Goal: Information Seeking & Learning: Learn about a topic

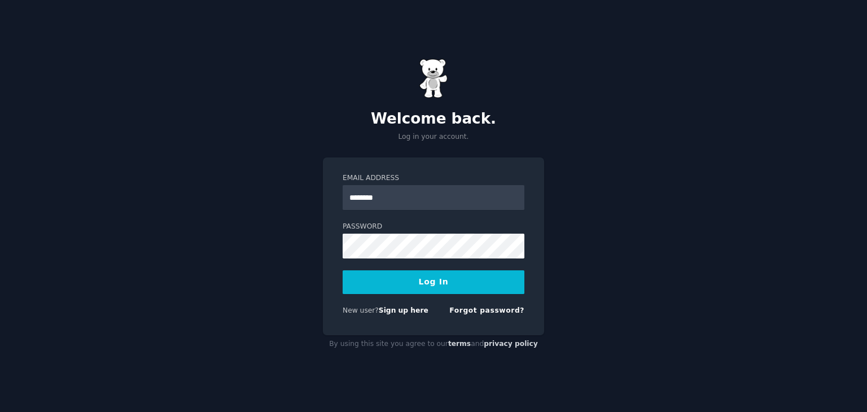
type input "**********"
click at [426, 279] on button "Log In" at bounding box center [434, 282] width 182 height 24
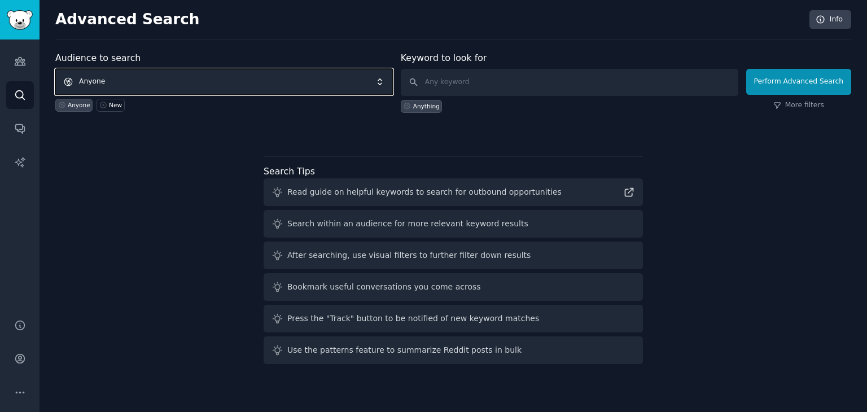
click at [298, 88] on span "Anyone" at bounding box center [224, 82] width 338 height 26
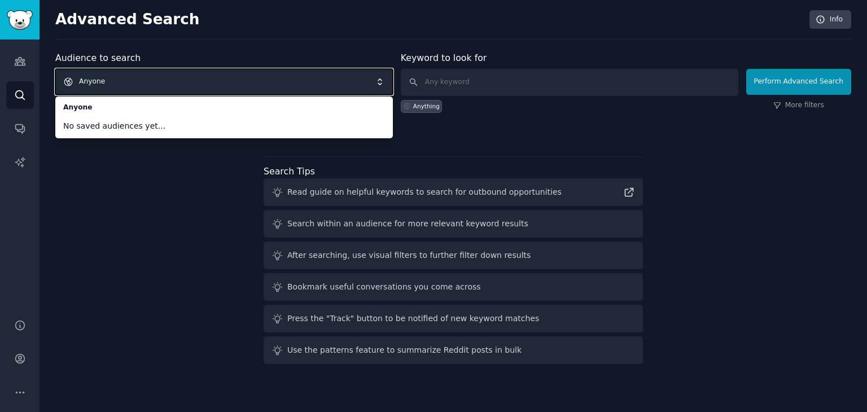
click at [200, 208] on div "Audience to search Anyone Anyone No saved audiences yet... Anyone New Keyword t…" at bounding box center [453, 209] width 796 height 317
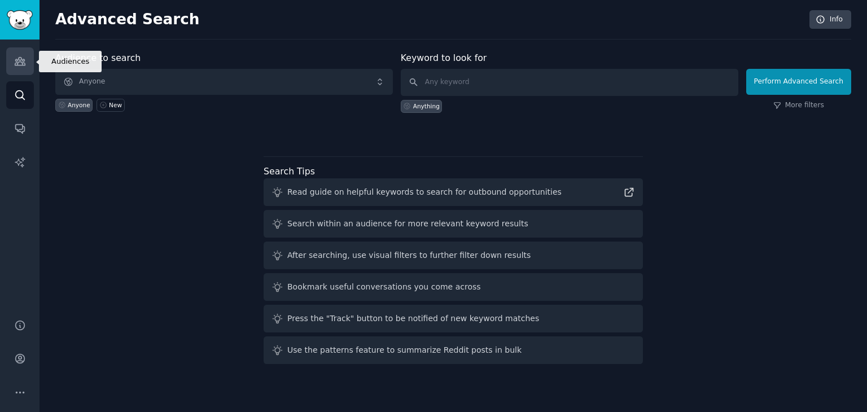
click at [17, 64] on icon "Sidebar" at bounding box center [20, 62] width 10 height 8
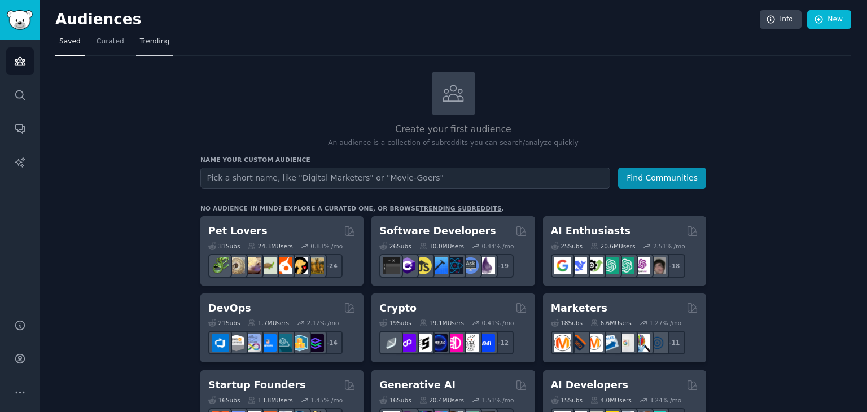
click at [144, 45] on span "Trending" at bounding box center [154, 42] width 29 height 10
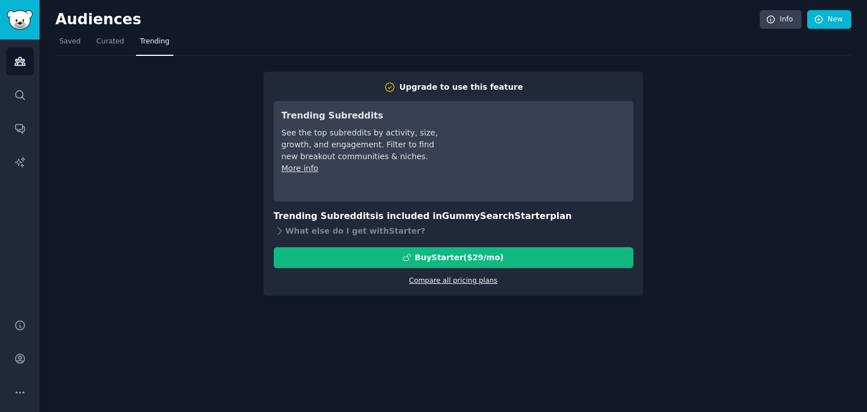
click at [443, 283] on link "Compare all pricing plans" at bounding box center [453, 281] width 88 height 8
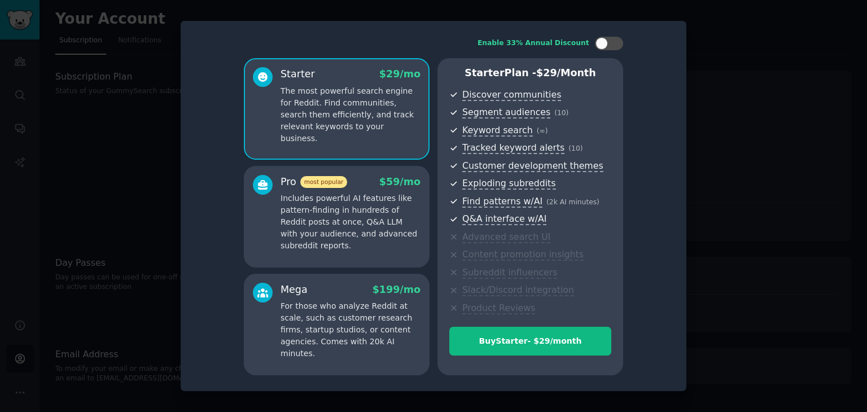
click at [737, 325] on div at bounding box center [433, 206] width 867 height 412
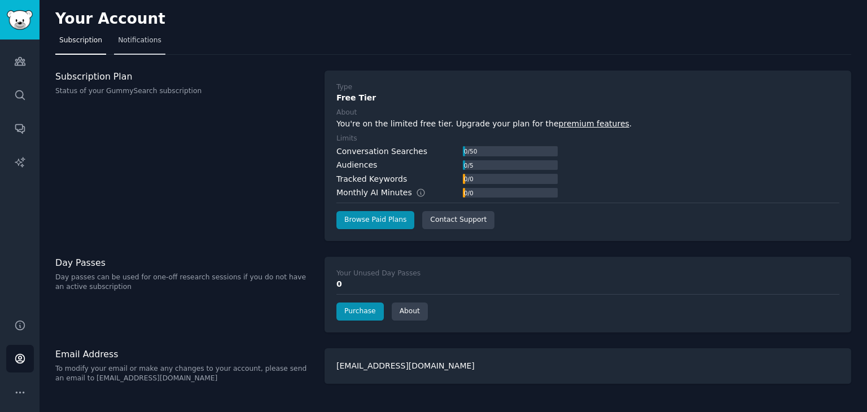
click at [132, 45] on span "Notifications" at bounding box center [139, 41] width 43 height 10
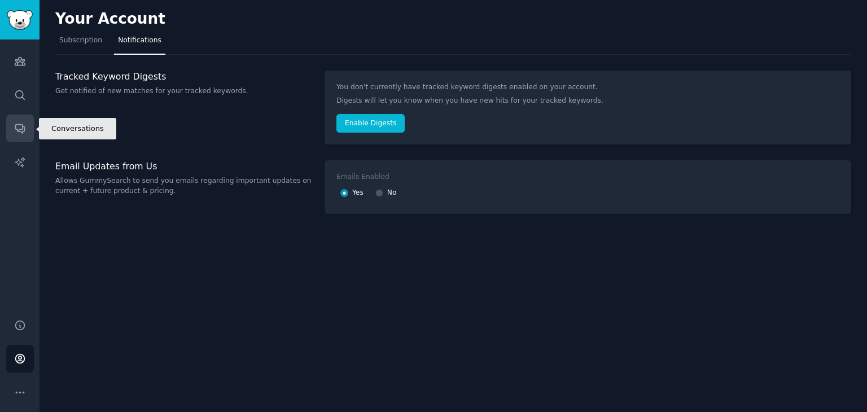
click at [17, 132] on icon "Sidebar" at bounding box center [20, 128] width 12 height 12
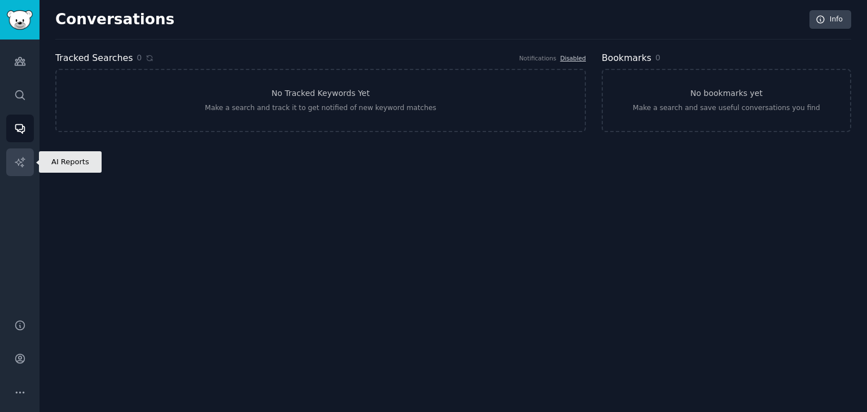
click at [18, 164] on icon "Sidebar" at bounding box center [20, 162] width 10 height 10
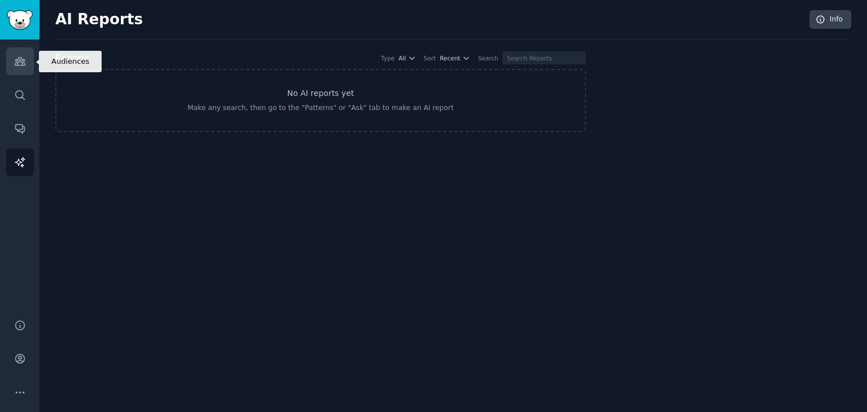
click at [12, 55] on link "Audiences" at bounding box center [20, 61] width 28 height 28
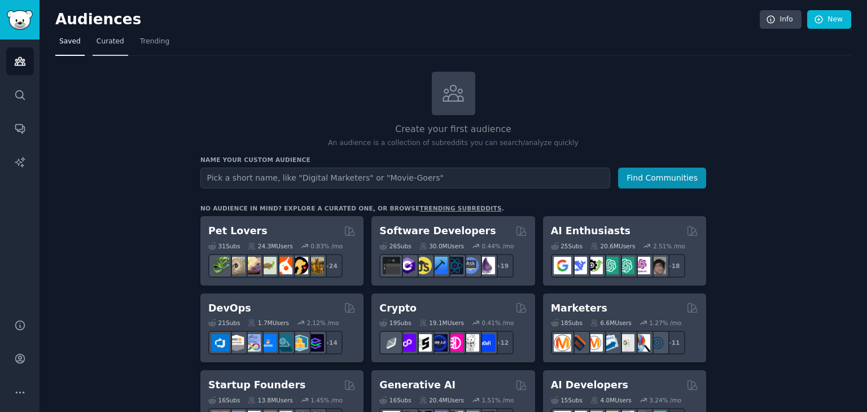
click at [99, 49] on link "Curated" at bounding box center [111, 44] width 36 height 23
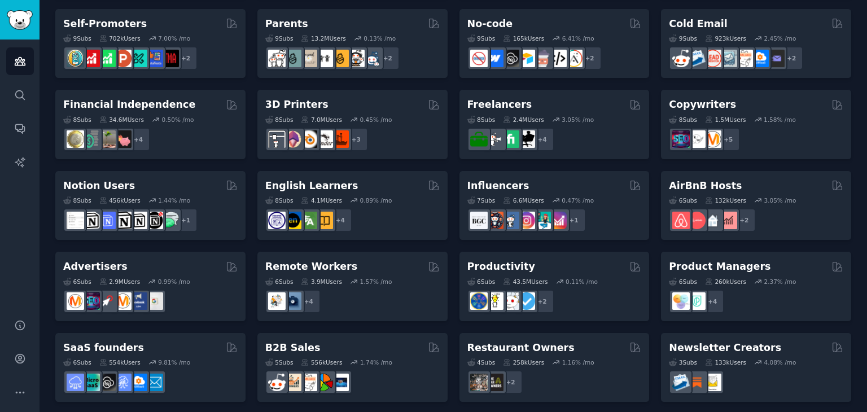
scroll to position [491, 0]
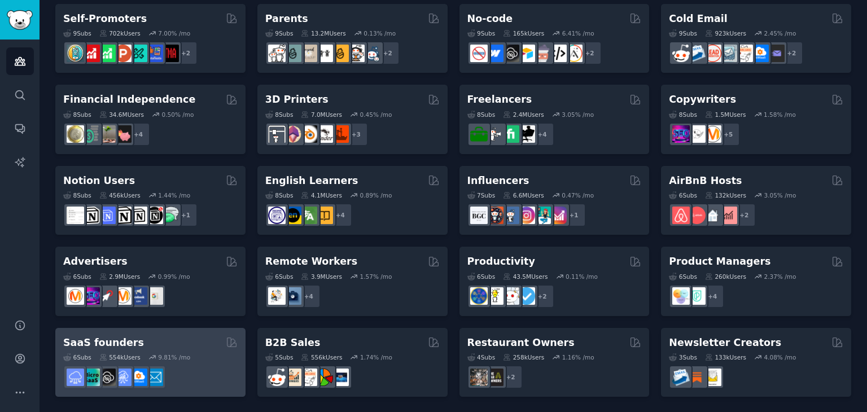
click at [181, 347] on div "SaaS founders" at bounding box center [150, 343] width 174 height 14
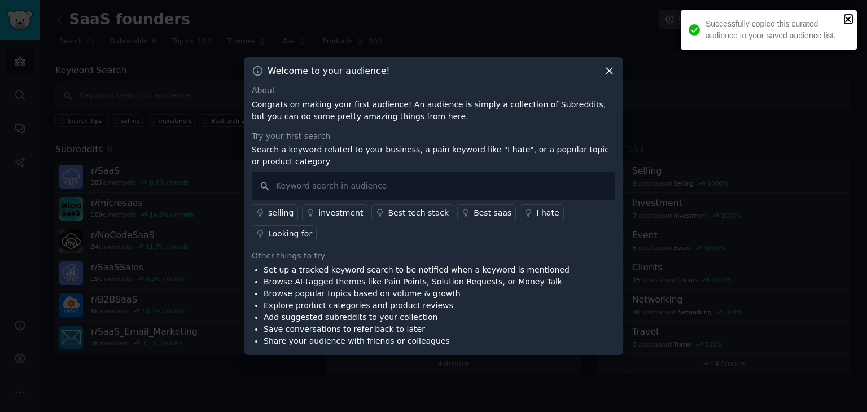
click at [847, 15] on icon "close" at bounding box center [848, 19] width 8 height 9
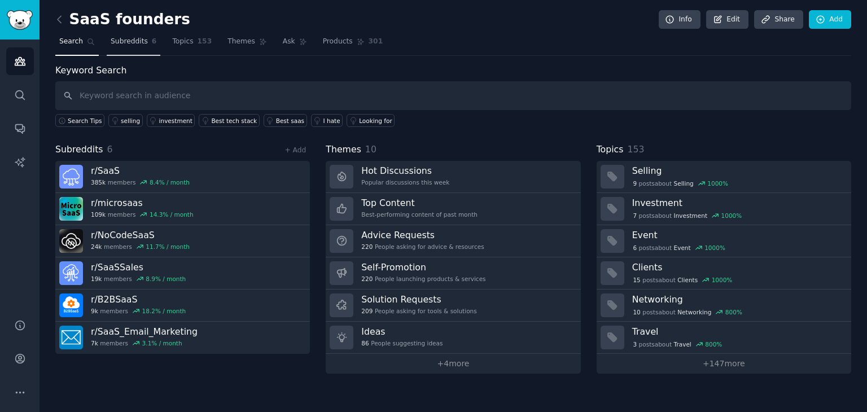
click at [133, 48] on link "Subreddits 6" at bounding box center [134, 44] width 54 height 23
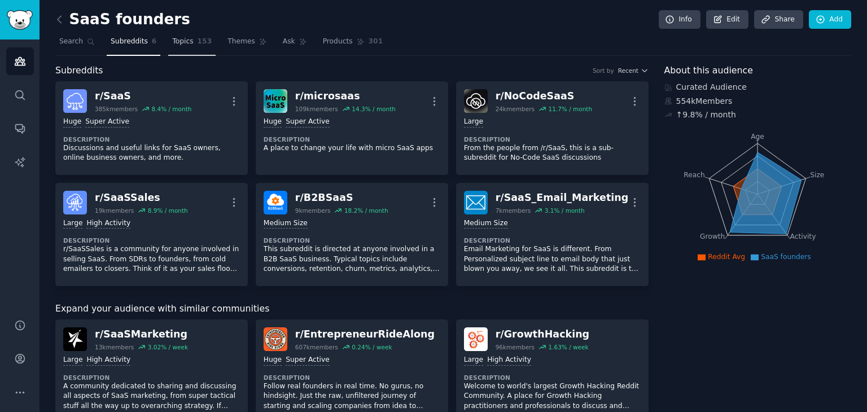
click at [173, 48] on link "Topics 153" at bounding box center [191, 44] width 47 height 23
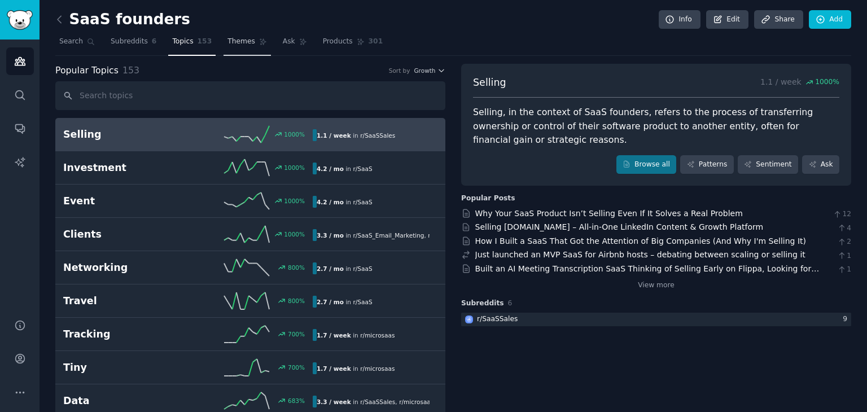
click at [256, 46] on link "Themes" at bounding box center [247, 44] width 47 height 23
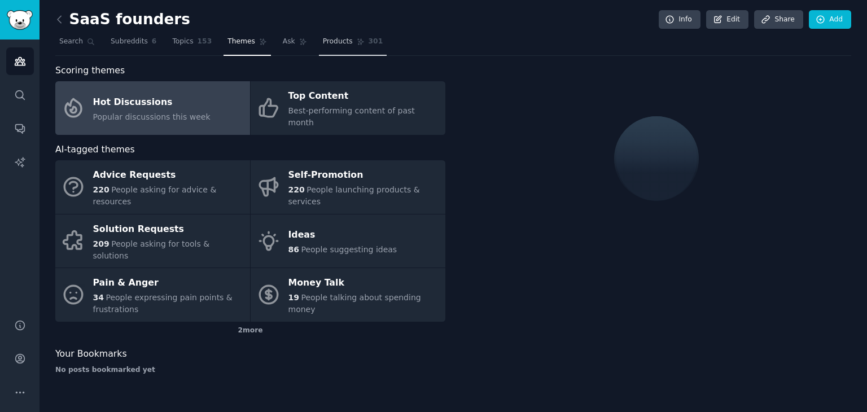
click at [319, 44] on link "Products 301" at bounding box center [353, 44] width 68 height 23
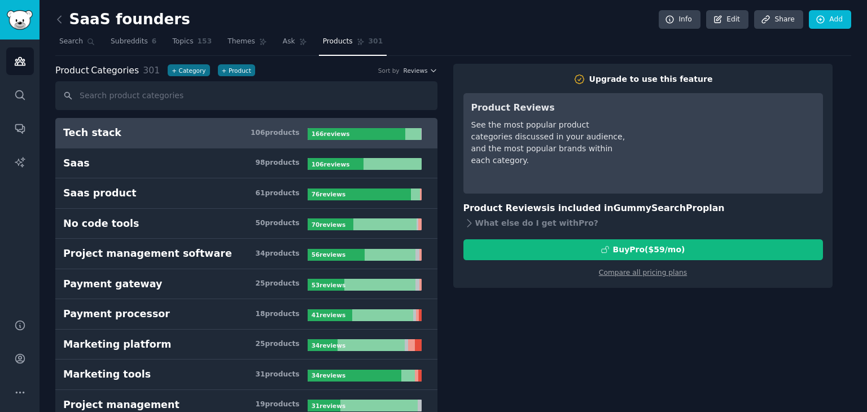
click at [212, 137] on h3 "Tech stack 106 product s" at bounding box center [185, 133] width 244 height 14
click at [83, 40] on link "Search" at bounding box center [76, 44] width 43 height 23
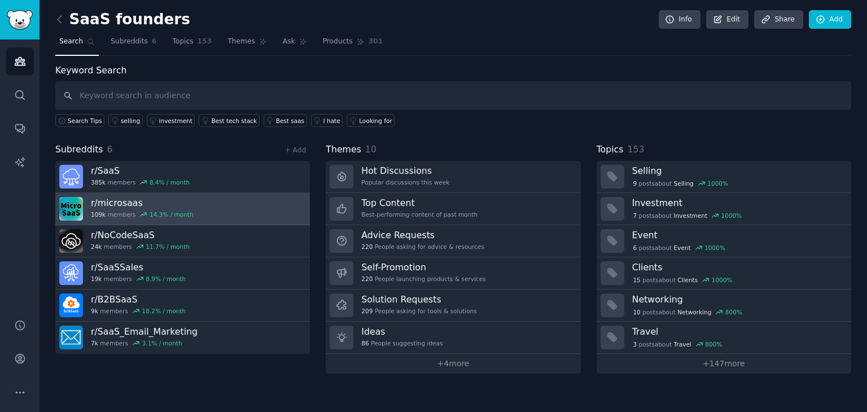
click at [123, 199] on h3 "r/ microsaas" at bounding box center [142, 203] width 103 height 12
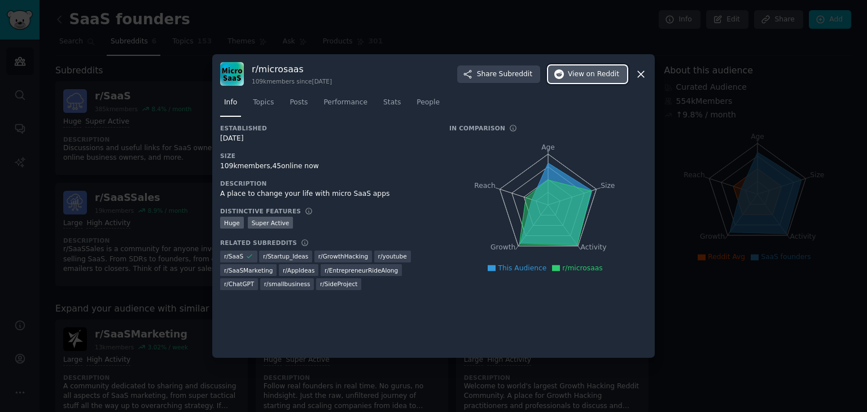
click at [576, 77] on span "View on Reddit" at bounding box center [593, 74] width 51 height 10
